Goal: Check status

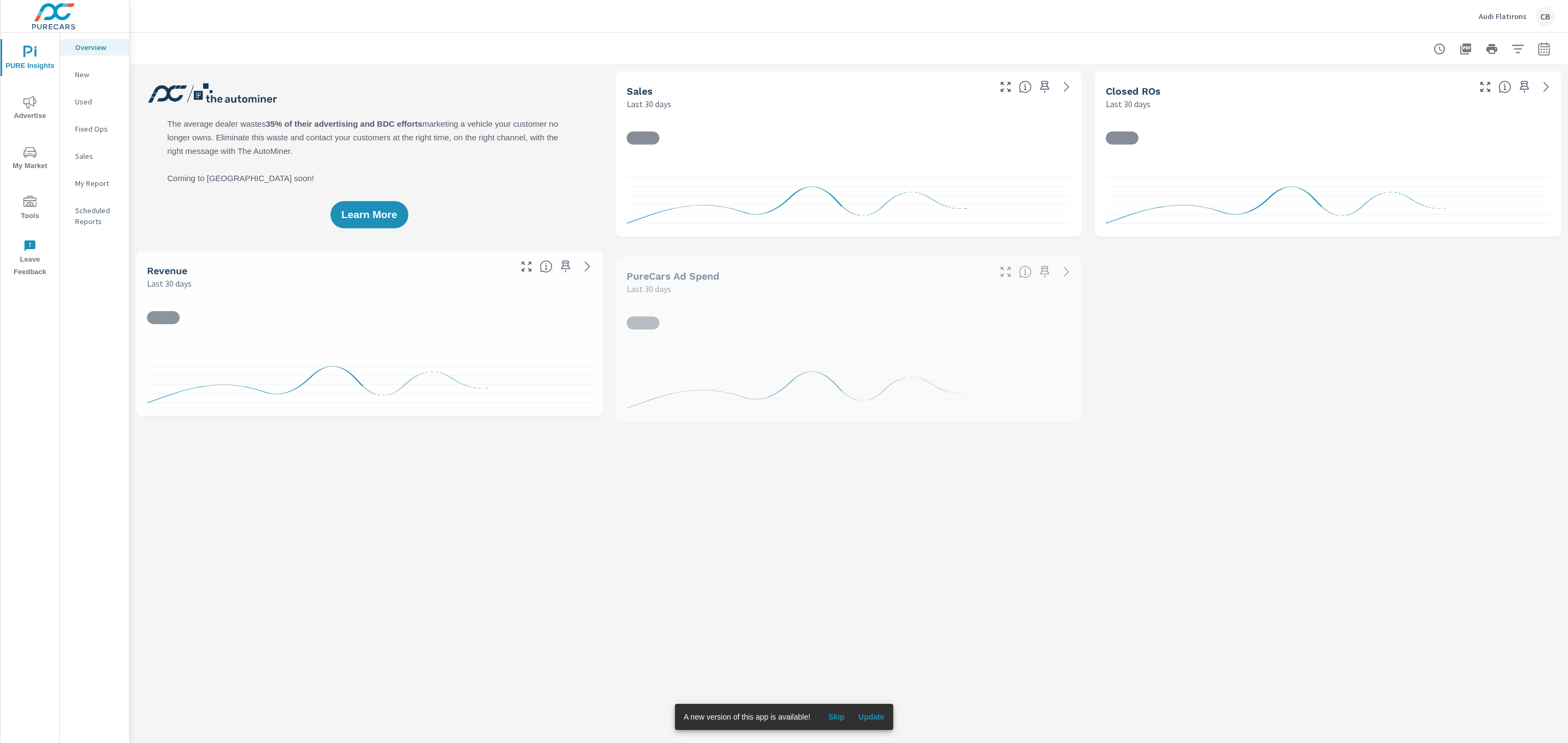
click at [1506, 18] on p "Audi Flatirons" at bounding box center [1502, 16] width 48 height 10
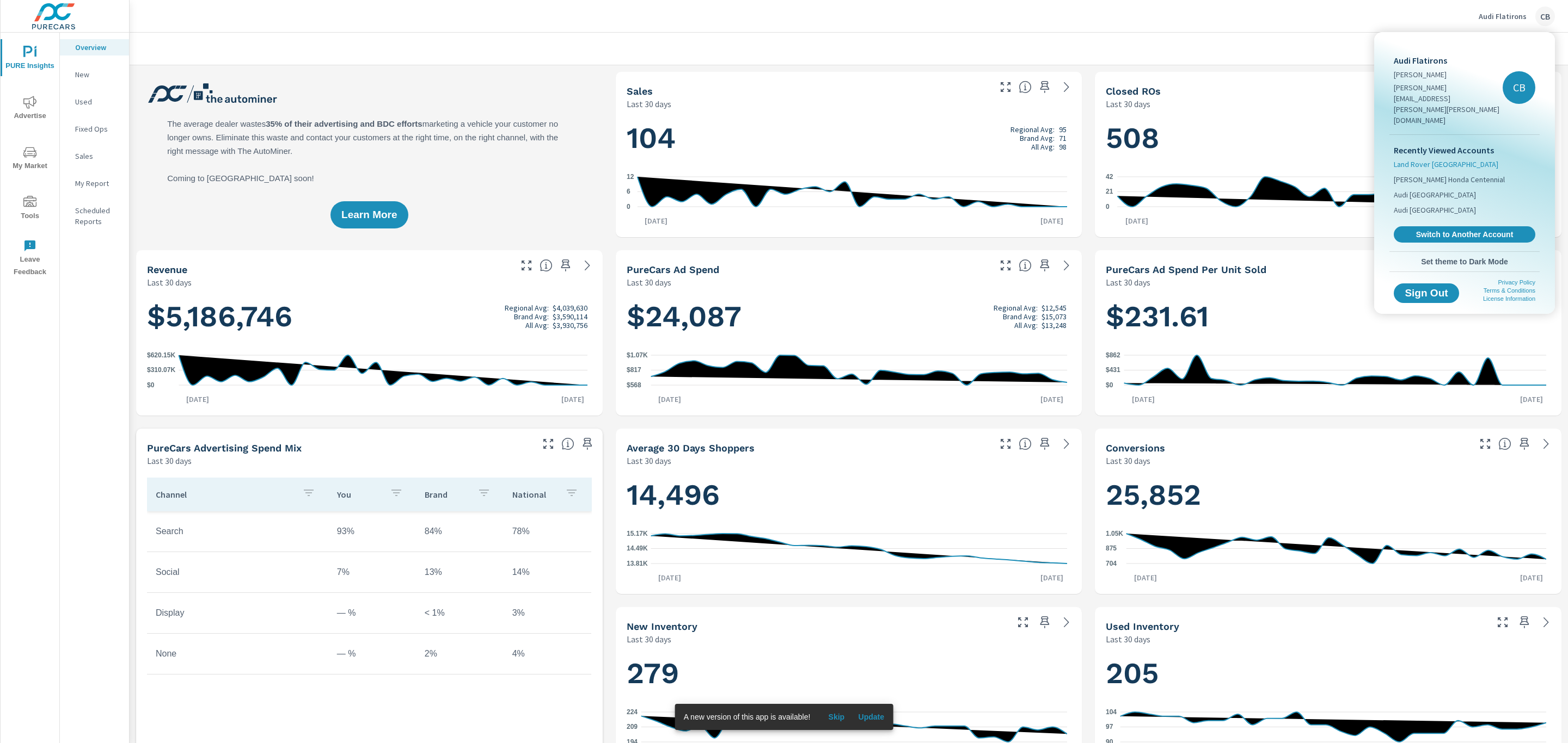
click at [1443, 159] on span "Land Rover [GEOGRAPHIC_DATA]" at bounding box center [1446, 164] width 105 height 11
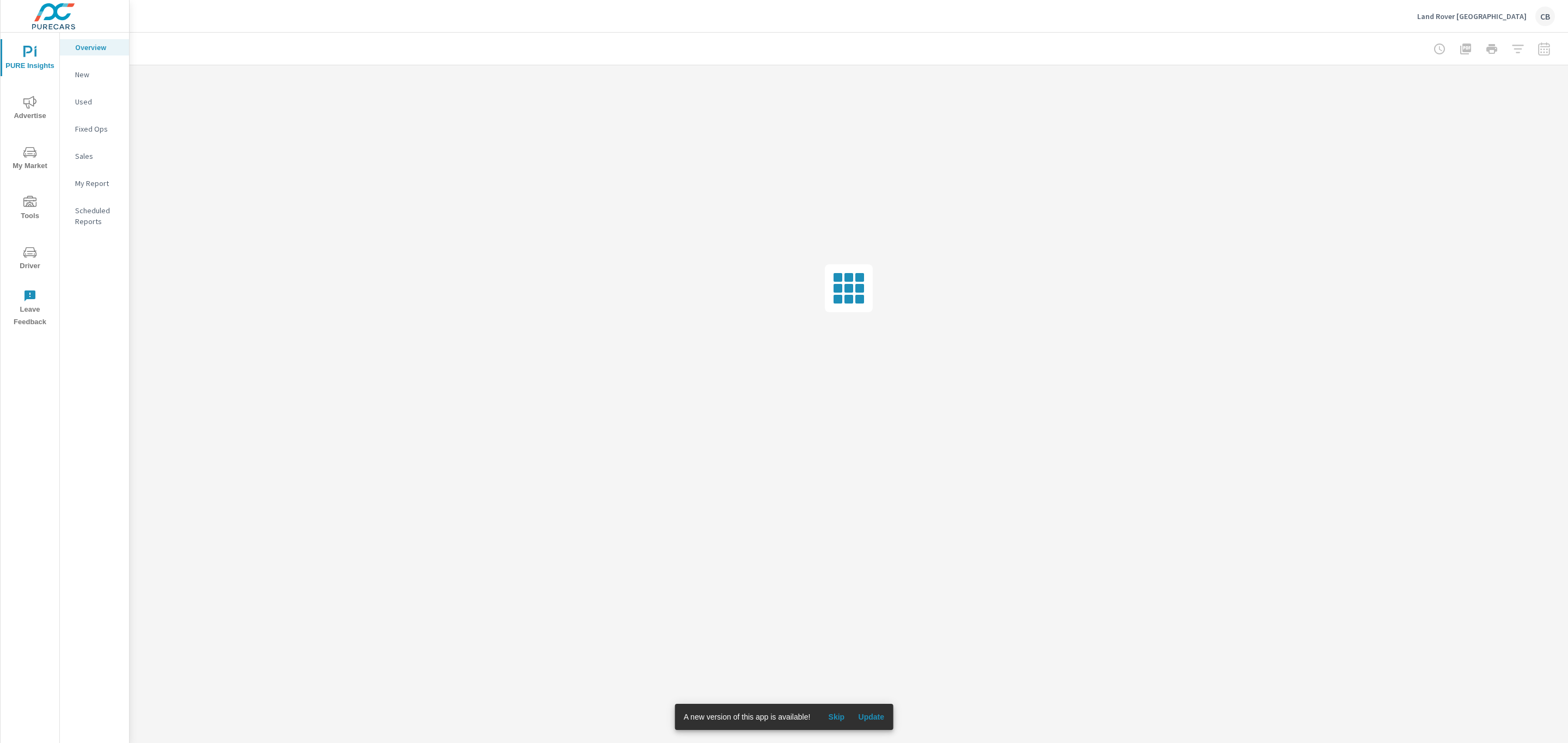
click at [1547, 48] on div at bounding box center [1491, 49] width 126 height 22
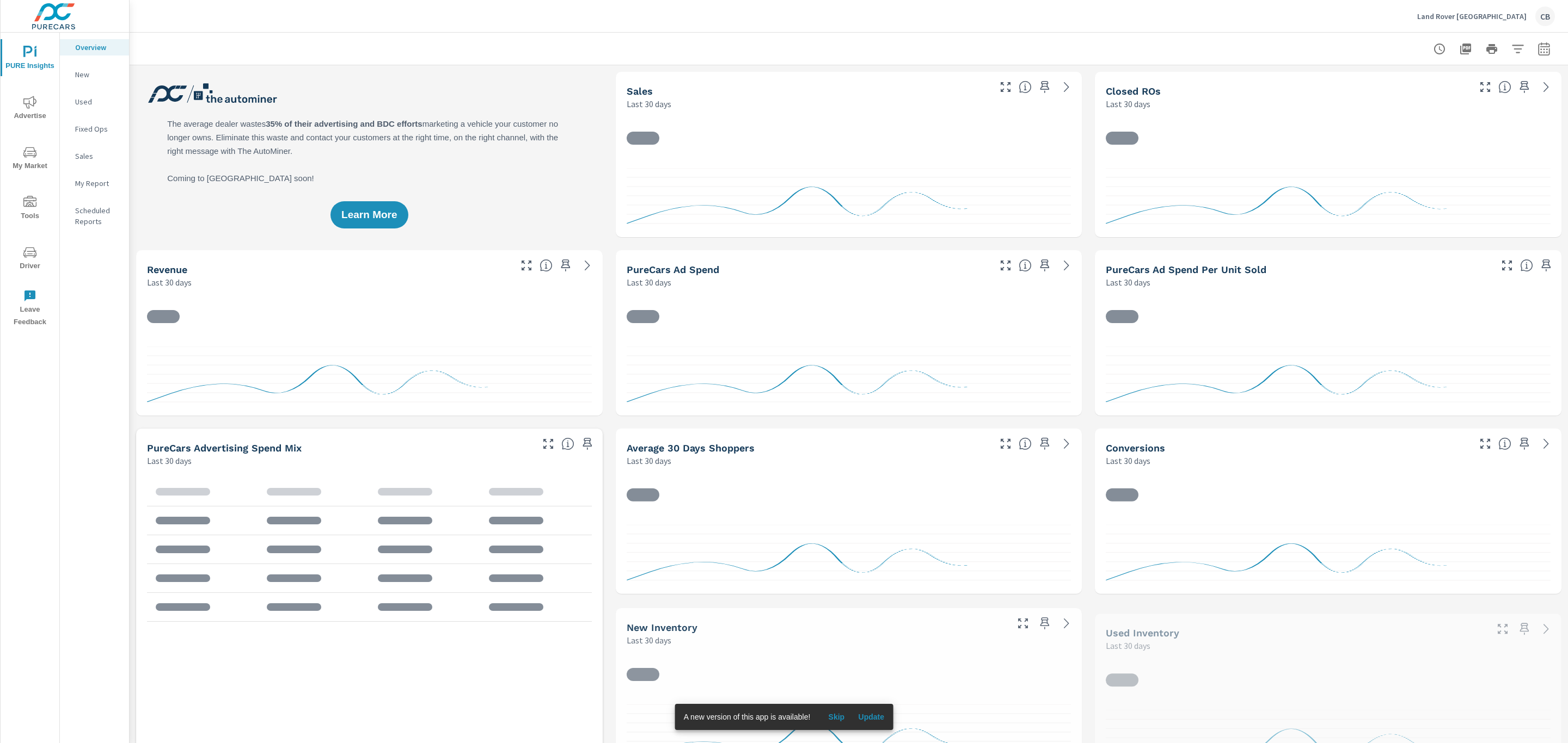
click at [1547, 48] on div at bounding box center [848, 48] width 1438 height 32
click at [1537, 47] on icon "button" at bounding box center [1544, 49] width 13 height 13
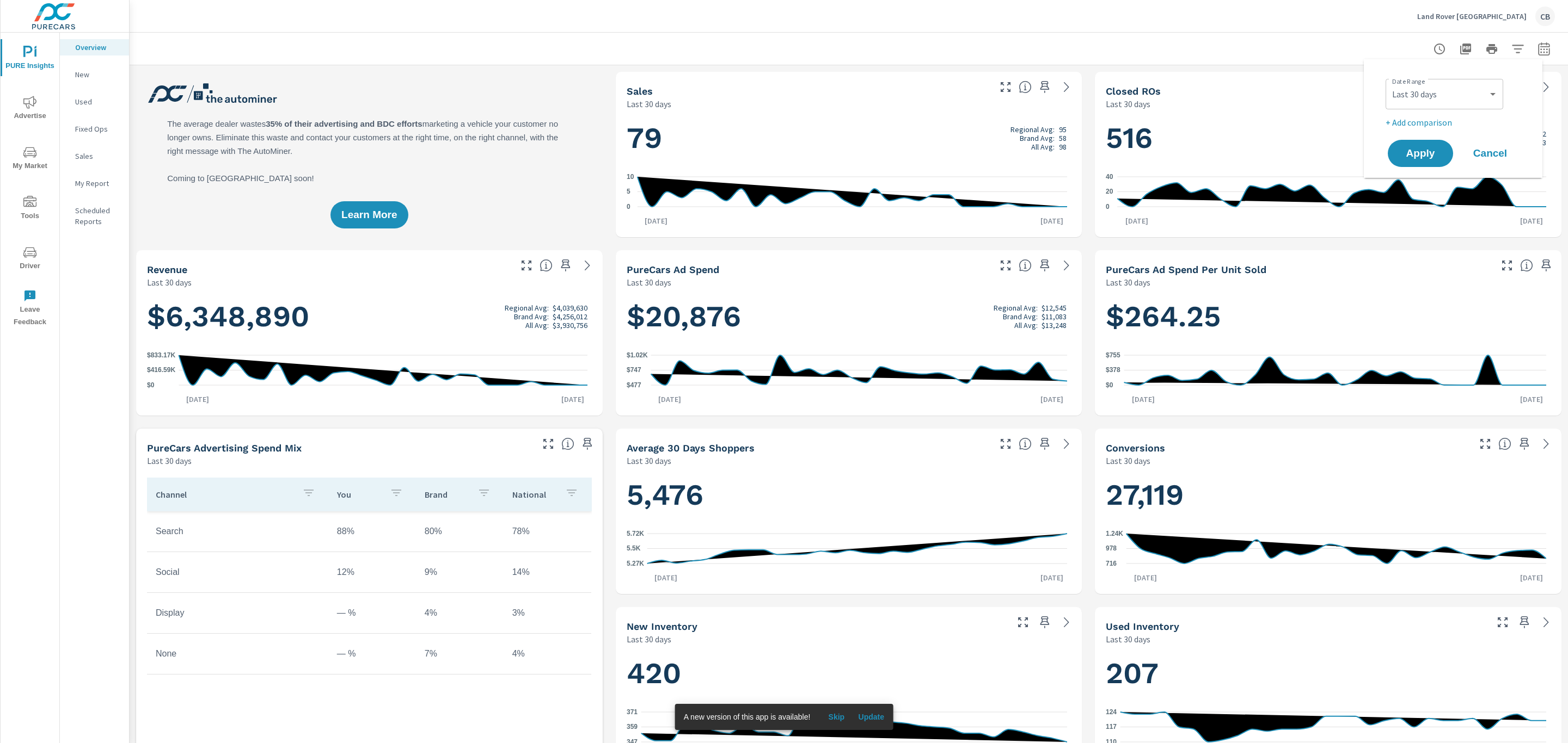
click at [1498, 106] on div "Custom [DATE] Last week Last 7 days Last 14 days Last 30 days Last 45 days Last…" at bounding box center [1444, 94] width 118 height 31
click at [1498, 99] on select "Custom [DATE] Last week Last 7 days Last 14 days Last 30 days Last 45 days Last…" at bounding box center [1445, 94] width 109 height 22
click at [1390, 83] on select "Custom [DATE] Last week Last 7 days Last 14 days Last 30 days Last 45 days Last…" at bounding box center [1445, 94] width 109 height 22
select select "Last month"
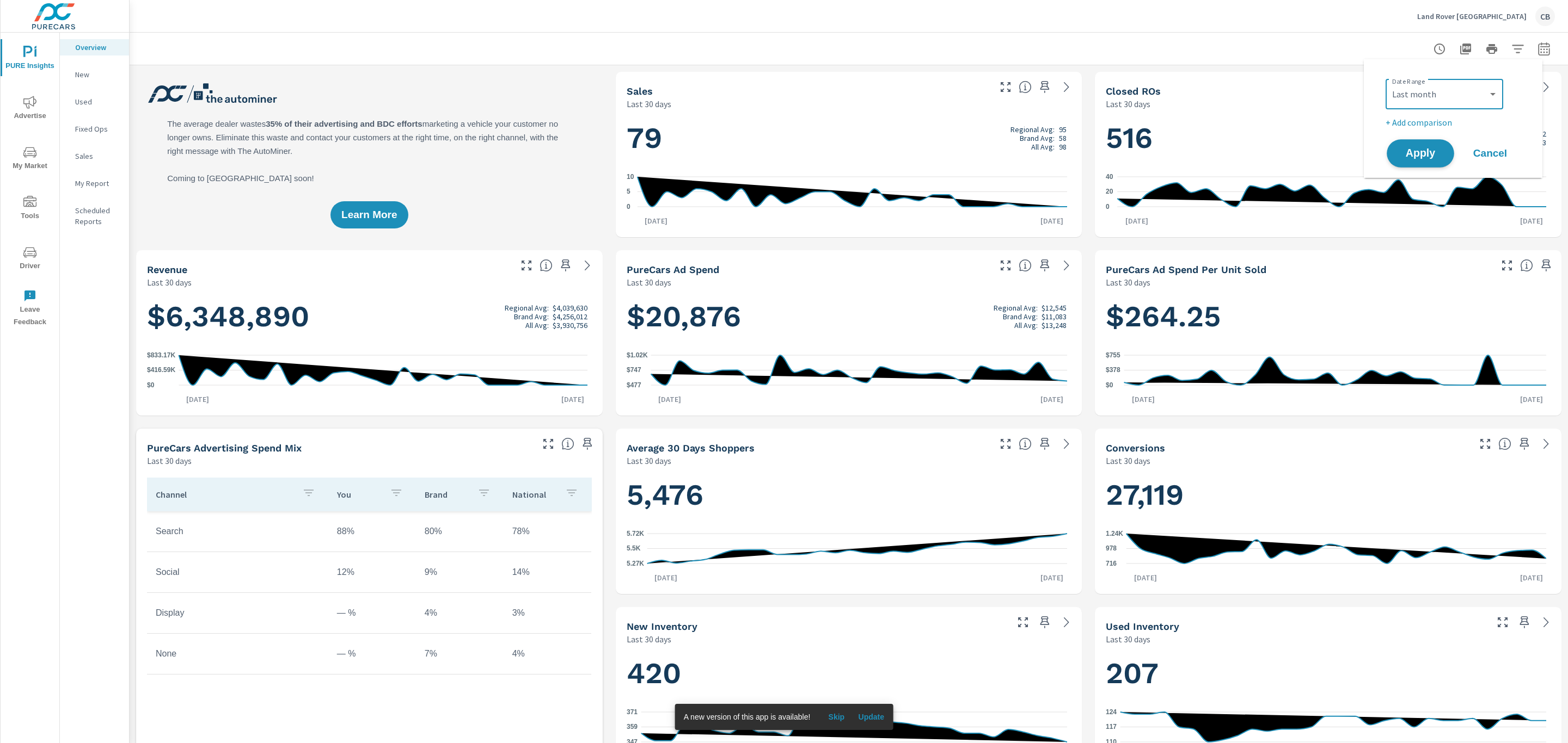
click at [1422, 149] on span "Apply" at bounding box center [1420, 154] width 45 height 10
click at [90, 79] on p "New" at bounding box center [98, 74] width 45 height 11
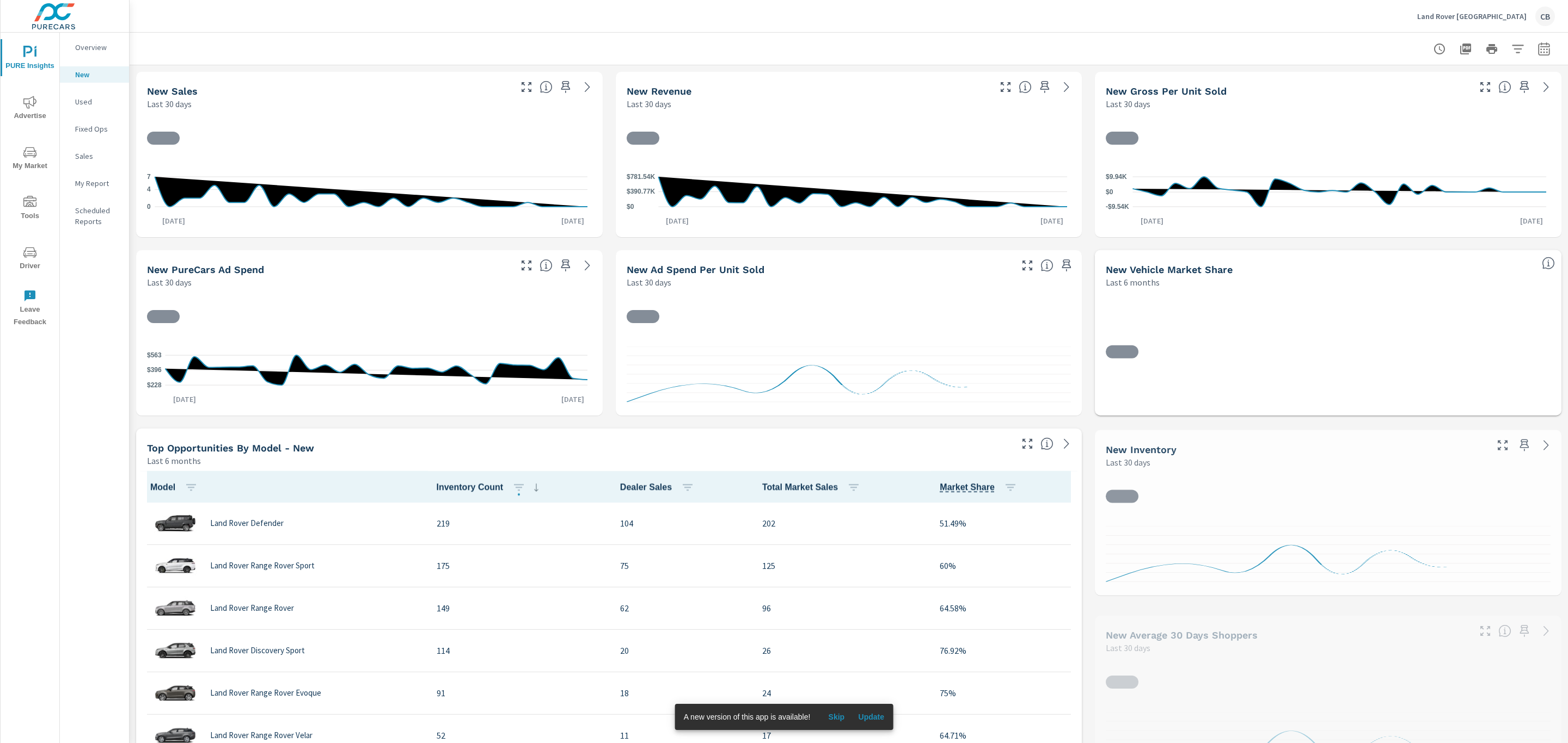
scroll to position [1, 0]
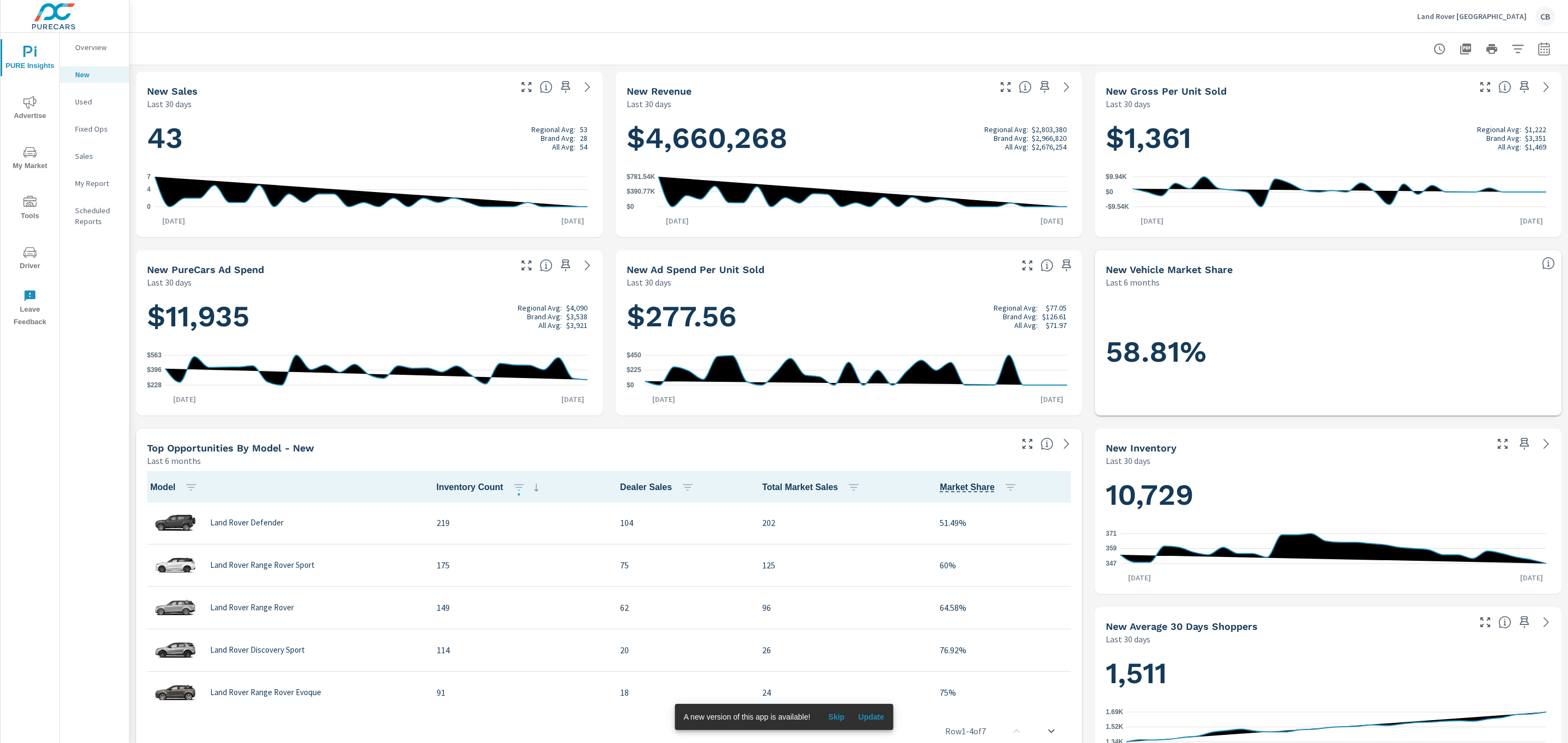
drag, startPoint x: 1294, startPoint y: 630, endPoint x: 1298, endPoint y: 627, distance: 5.0
click at [1298, 627] on div "New Average 30 Days Shoppers" at bounding box center [1287, 626] width 362 height 12
